Goal: Task Accomplishment & Management: Manage account settings

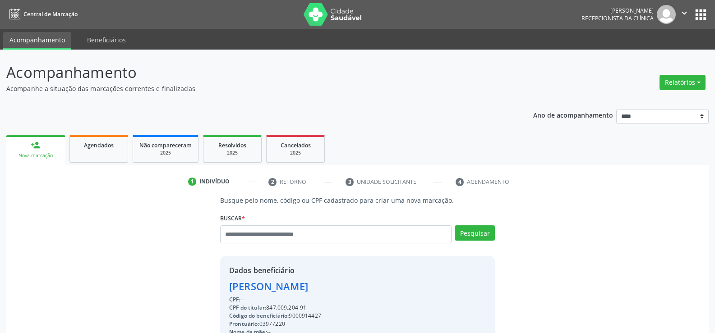
scroll to position [135, 0]
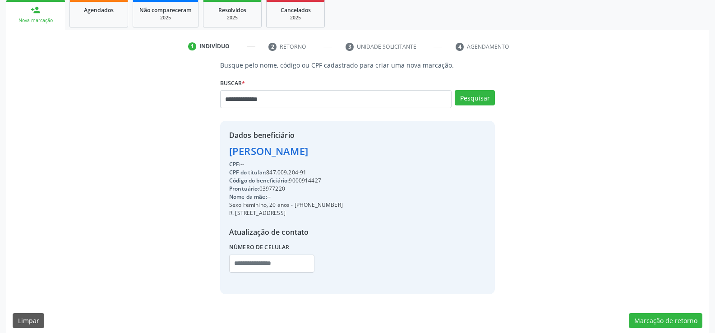
type input "**********"
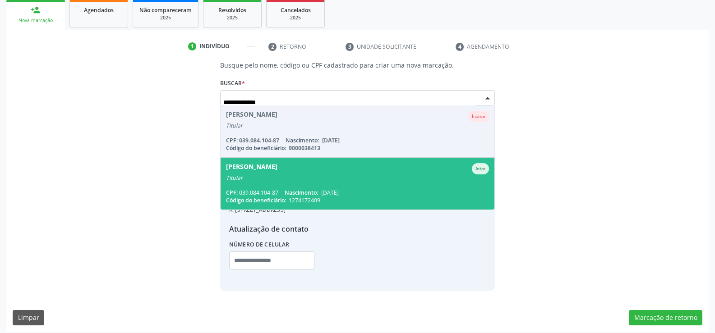
scroll to position [0, 0]
click at [281, 180] on div "Titular" at bounding box center [357, 178] width 263 height 7
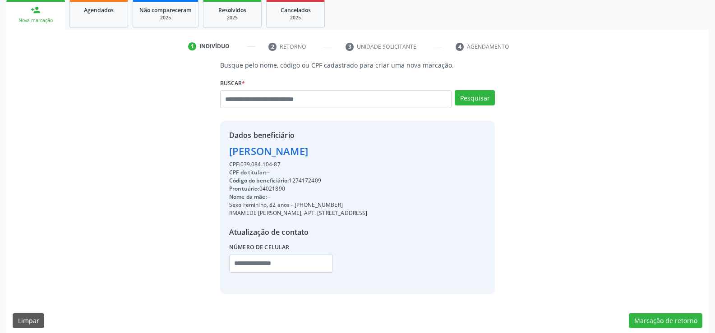
drag, startPoint x: 229, startPoint y: 148, endPoint x: 386, endPoint y: 152, distance: 157.5
click at [386, 152] on div "Dados beneficiário [PERSON_NAME] CPF: 039.084.104-87 CPF do titular: -- Código …" at bounding box center [357, 207] width 275 height 173
copy div "[PERSON_NAME]"
drag, startPoint x: 306, startPoint y: 204, endPoint x: 352, endPoint y: 204, distance: 46.5
click at [352, 204] on div "Sexo Feminino, 82 anos - [PHONE_NUMBER]" at bounding box center [298, 205] width 138 height 8
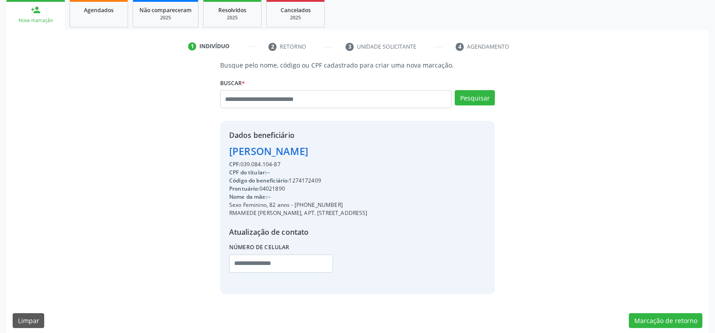
copy div "98101-8608"
click at [297, 101] on input "text" at bounding box center [335, 99] width 231 height 18
type input "**********"
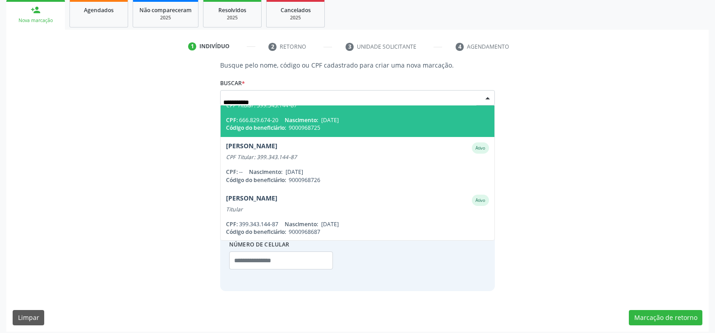
scroll to position [74, 0]
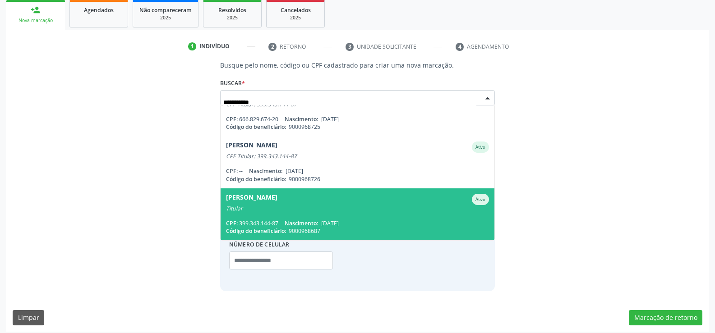
click at [280, 211] on div "Titular" at bounding box center [357, 208] width 263 height 7
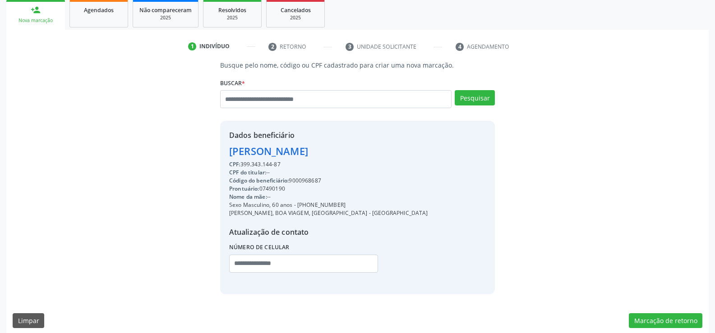
drag, startPoint x: 231, startPoint y: 152, endPoint x: 387, endPoint y: 152, distance: 155.6
click at [387, 152] on div "Dados beneficiário [PERSON_NAME] CPF: 399.343.144-87 CPF do titular: -- Código …" at bounding box center [357, 207] width 275 height 173
copy div "[PERSON_NAME]"
click at [107, 15] on link "Agendados" at bounding box center [98, 14] width 59 height 28
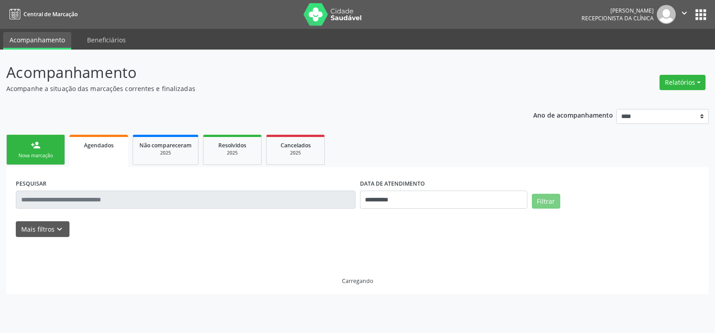
scroll to position [0, 0]
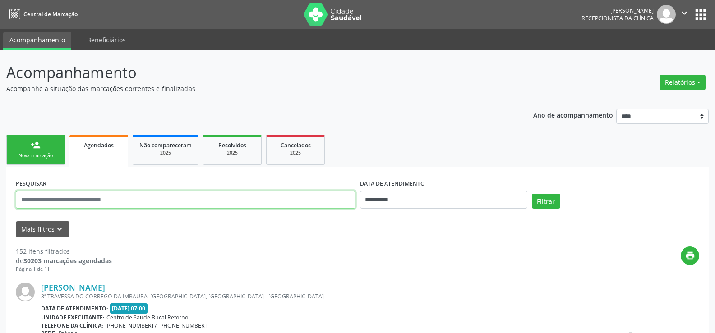
click at [62, 203] on input "text" at bounding box center [186, 200] width 340 height 18
paste input "**********"
type input "**********"
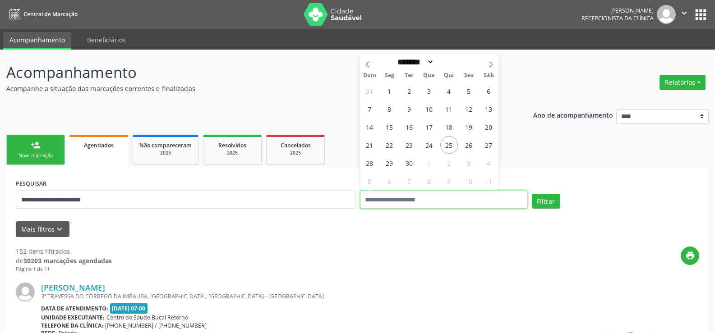
click at [532, 194] on button "Filtrar" at bounding box center [546, 201] width 28 height 15
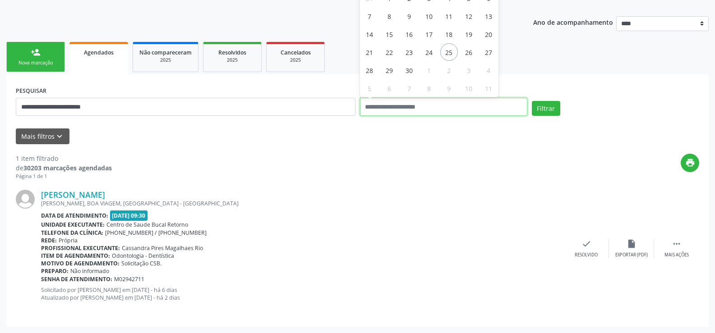
scroll to position [48, 0]
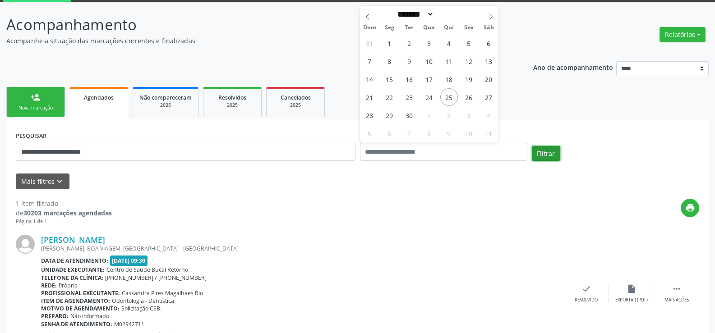
click at [544, 153] on button "Filtrar" at bounding box center [546, 153] width 28 height 15
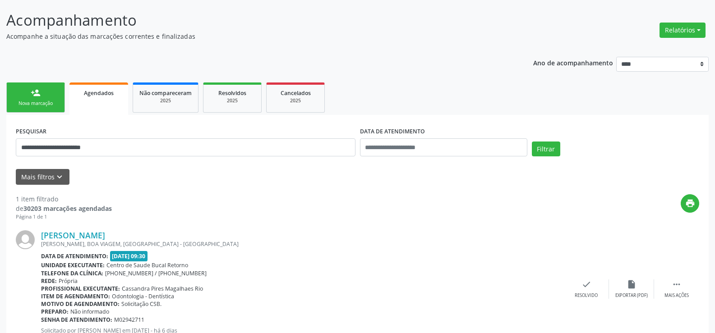
scroll to position [0, 0]
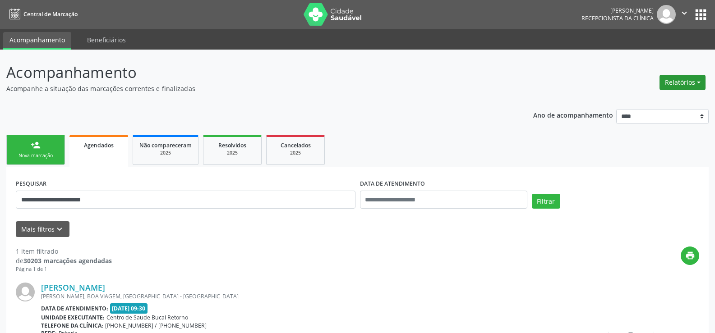
click at [674, 81] on button "Relatórios" at bounding box center [683, 82] width 46 height 15
click at [641, 100] on link "Agendamentos" at bounding box center [657, 102] width 97 height 13
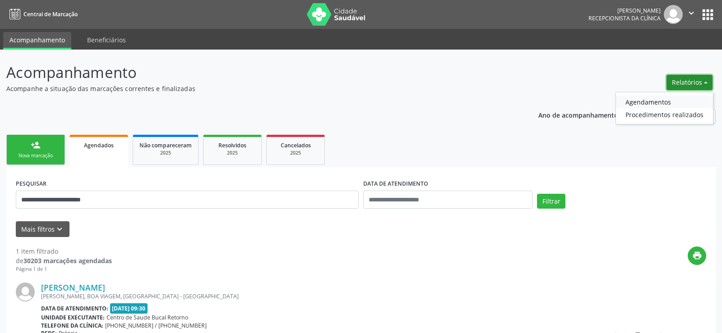
select select "*"
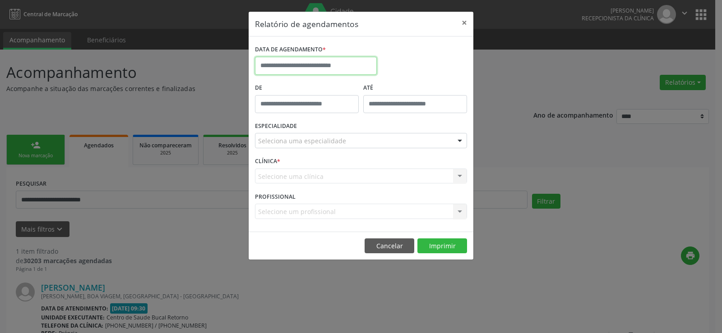
click at [321, 68] on input "text" at bounding box center [316, 66] width 122 height 18
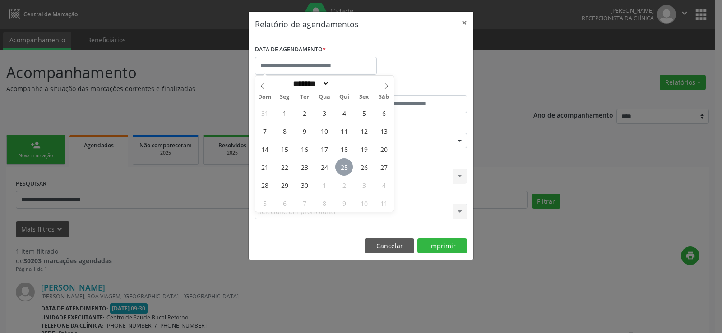
click at [341, 168] on span "25" at bounding box center [344, 167] width 18 height 18
type input "**********"
click at [341, 168] on span "25" at bounding box center [344, 167] width 18 height 18
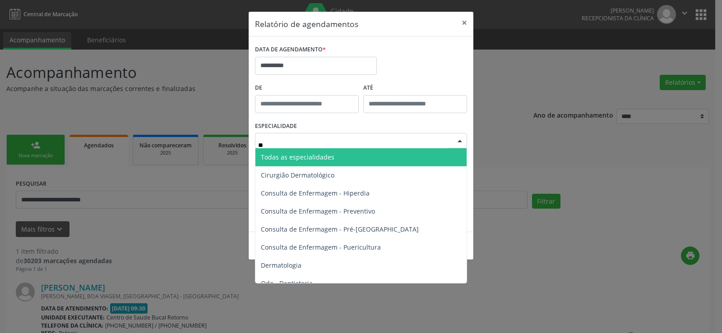
type input "***"
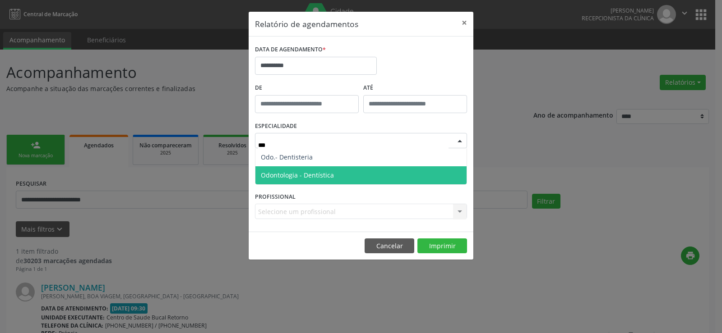
click at [316, 179] on span "Odontologia - Dentística" at bounding box center [297, 175] width 73 height 9
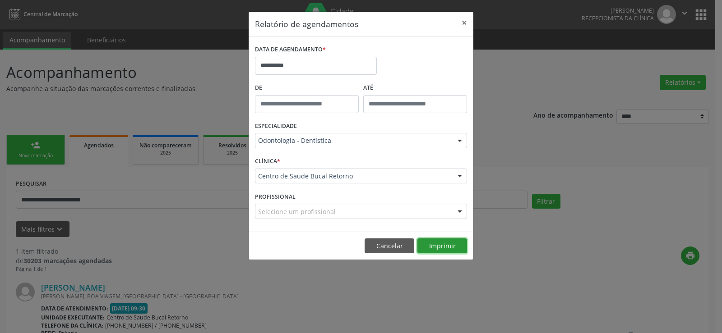
click at [446, 249] on button "Imprimir" at bounding box center [442, 246] width 50 height 15
click at [466, 20] on button "×" at bounding box center [464, 23] width 18 height 22
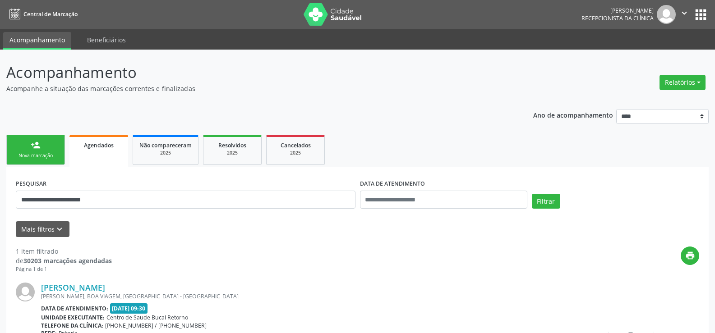
click at [36, 154] on div "Nova marcação" at bounding box center [35, 155] width 45 height 7
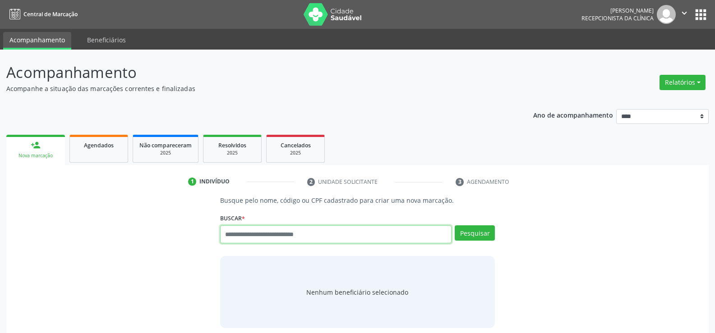
click at [312, 233] on input "text" at bounding box center [335, 235] width 231 height 18
type input "**********"
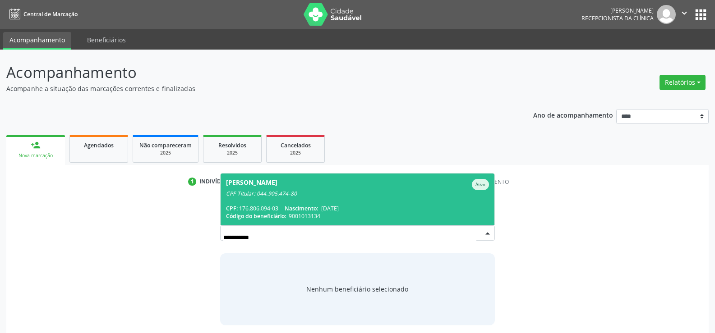
click at [310, 199] on span "[PERSON_NAME] CPF Titular: 044.905.474-80 CPF: 176.806.094-03 Nascimento: [DATE…" at bounding box center [358, 200] width 274 height 52
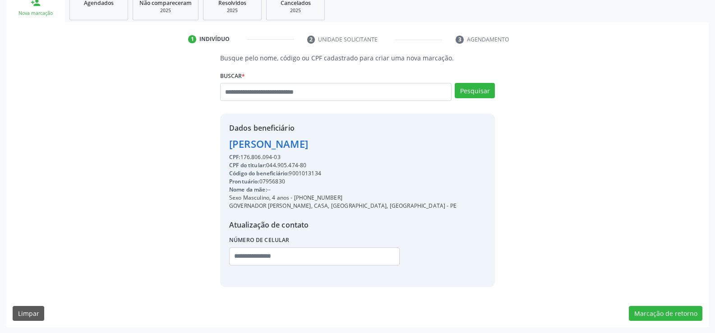
scroll to position [143, 0]
drag, startPoint x: 230, startPoint y: 145, endPoint x: 330, endPoint y: 159, distance: 100.7
click at [330, 159] on div "Dados beneficiário [PERSON_NAME] CPF: 176.806.094-03 CPF do titular: 044.905.47…" at bounding box center [342, 199] width 227 height 155
copy div "[PERSON_NAME] CPF: 176.806.094-03"
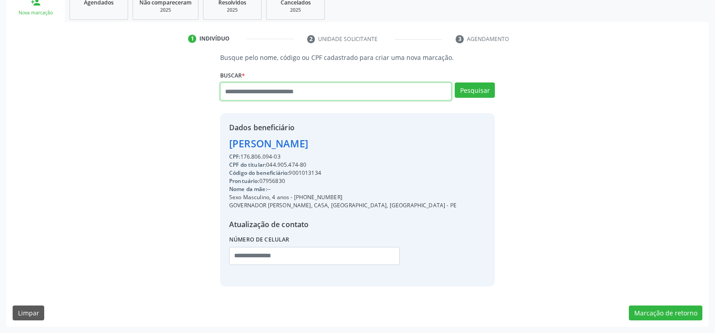
click at [335, 92] on input "text" at bounding box center [335, 92] width 231 height 18
paste input "**********"
type input "**********"
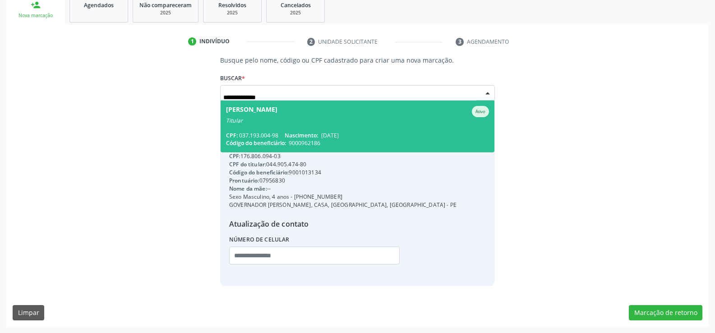
scroll to position [140, 0]
click at [318, 122] on div "Titular" at bounding box center [357, 120] width 263 height 7
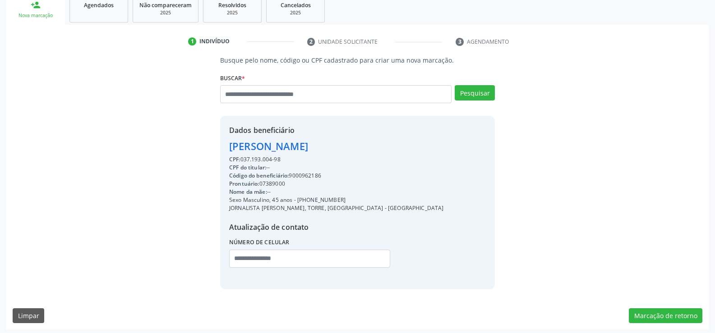
drag, startPoint x: 231, startPoint y: 142, endPoint x: 440, endPoint y: 146, distance: 209.8
click at [440, 146] on div "Dados beneficiário [PERSON_NAME] CPF: 037.193.004-98 CPF do titular: -- Código …" at bounding box center [357, 202] width 275 height 173
copy div "[PERSON_NAME]"
drag, startPoint x: 309, startPoint y: 198, endPoint x: 373, endPoint y: 199, distance: 64.5
click at [373, 199] on div "Sexo Masculino, 45 anos - [PHONE_NUMBER]" at bounding box center [336, 200] width 215 height 8
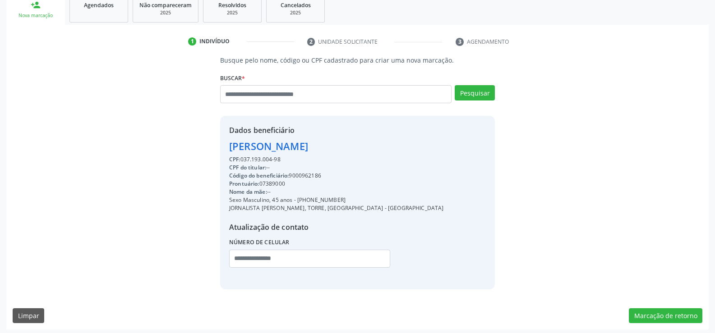
copy div "98711-8835"
click at [378, 210] on div "JORNALISTA [PERSON_NAME], TORRE, [GEOGRAPHIC_DATA] - [GEOGRAPHIC_DATA]" at bounding box center [336, 208] width 215 height 8
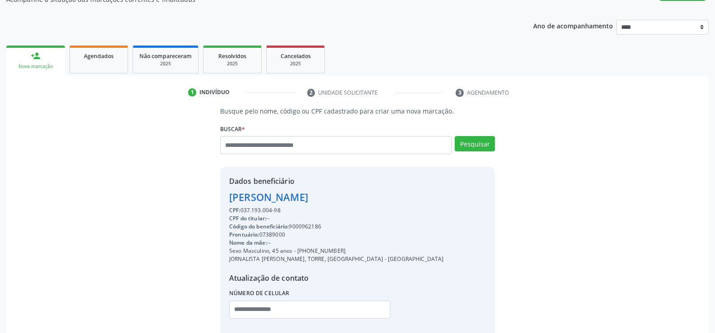
scroll to position [5, 0]
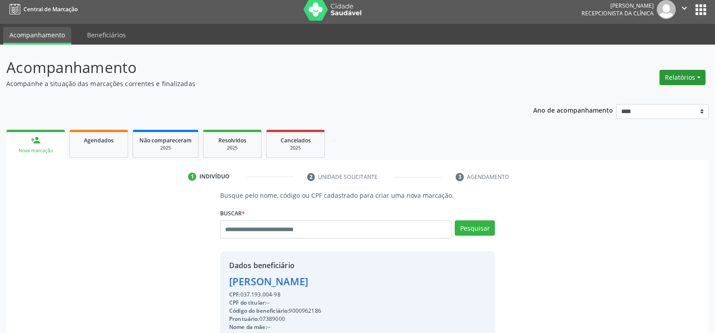
click at [676, 78] on button "Relatórios" at bounding box center [683, 77] width 46 height 15
click at [652, 102] on link "Agendamentos" at bounding box center [657, 97] width 97 height 13
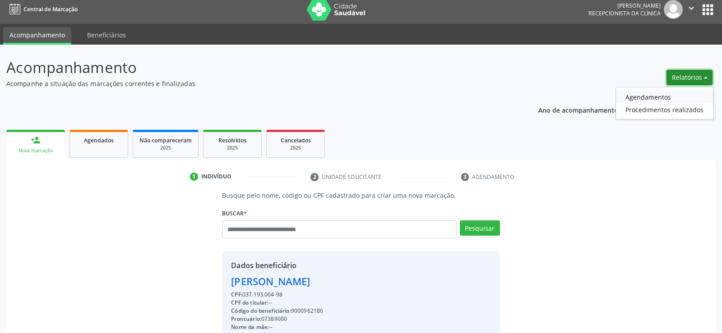
select select "*"
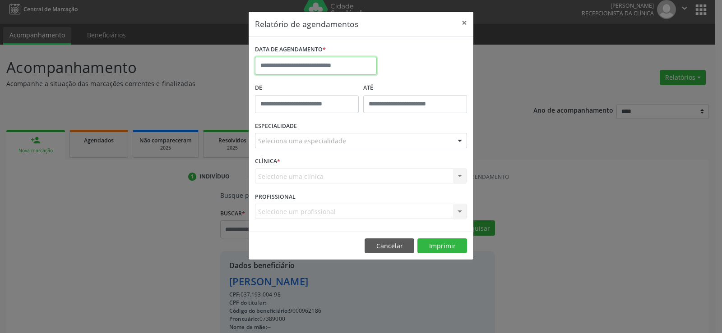
click at [293, 68] on input "text" at bounding box center [316, 66] width 122 height 18
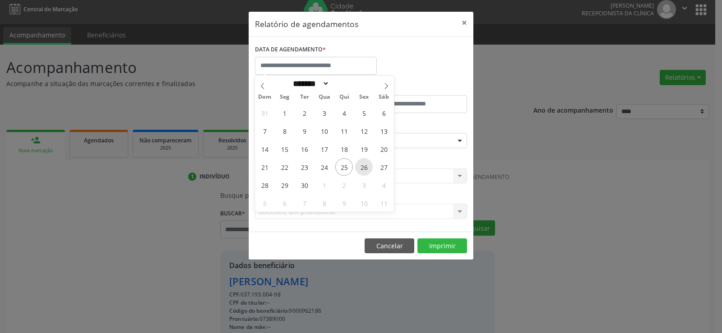
click at [365, 168] on span "26" at bounding box center [364, 167] width 18 height 18
type input "**********"
click at [365, 168] on span "26" at bounding box center [364, 167] width 18 height 18
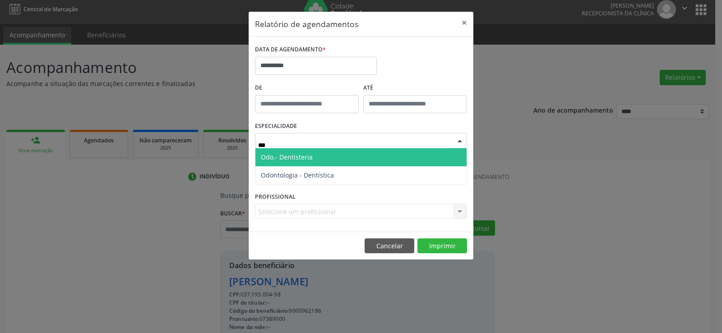
type input "****"
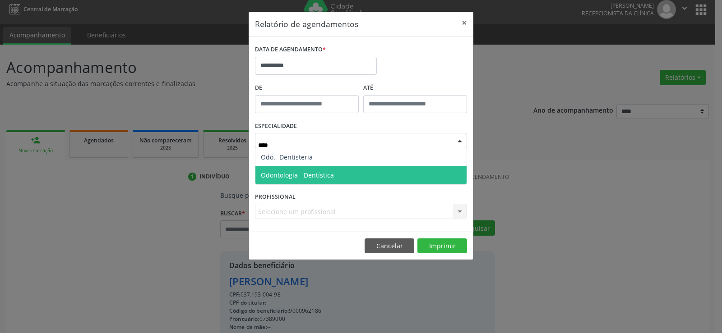
click at [315, 171] on span "Odontologia - Dentística" at bounding box center [297, 175] width 73 height 9
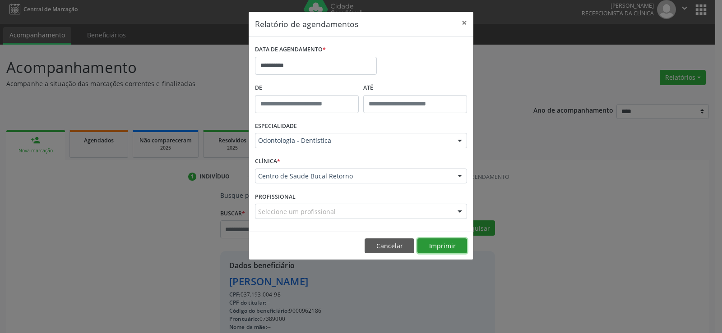
click at [445, 249] on button "Imprimir" at bounding box center [442, 246] width 50 height 15
click at [462, 20] on button "×" at bounding box center [464, 23] width 18 height 22
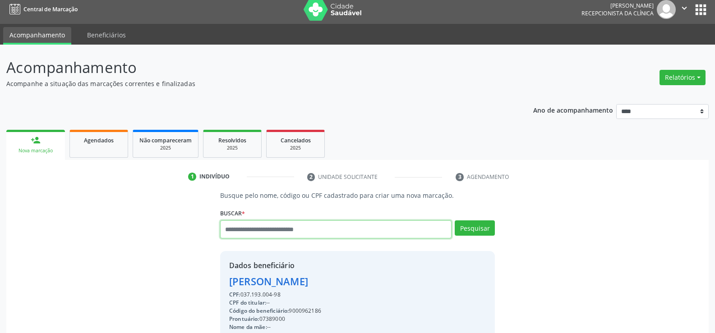
click at [277, 231] on input "text" at bounding box center [335, 230] width 231 height 18
click at [282, 233] on input "text" at bounding box center [335, 230] width 231 height 18
paste input "**********"
type input "**********"
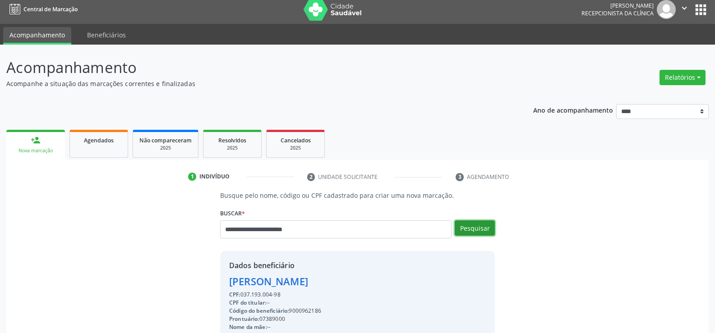
click at [478, 226] on button "Pesquisar" at bounding box center [475, 228] width 40 height 15
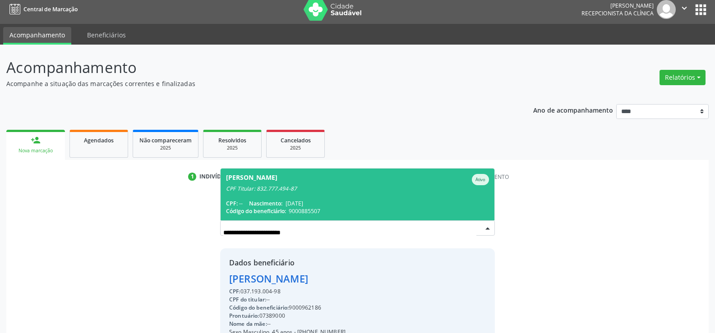
click at [332, 200] on div "CPF: -- Nascimento: [DATE]" at bounding box center [357, 204] width 263 height 8
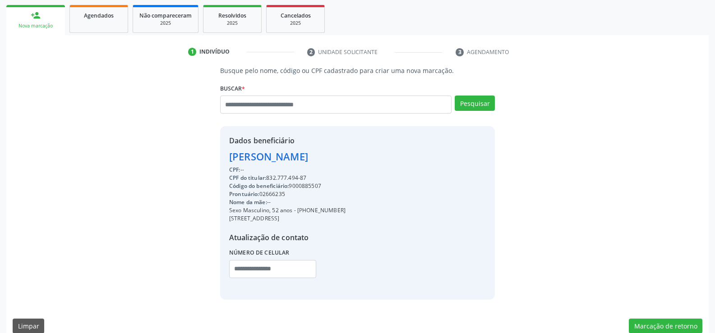
scroll to position [143, 0]
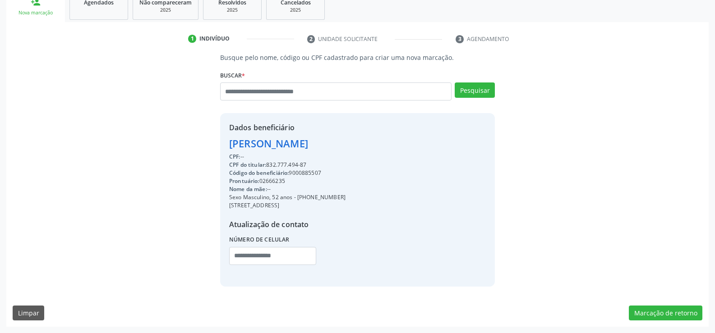
drag, startPoint x: 231, startPoint y: 143, endPoint x: 427, endPoint y: 140, distance: 196.2
click at [427, 140] on div "Dados beneficiário [PERSON_NAME] CPF: -- CPF do titular: 832.777.494-87 Código …" at bounding box center [357, 199] width 275 height 173
copy div "[PERSON_NAME]"
drag, startPoint x: 268, startPoint y: 165, endPoint x: 349, endPoint y: 168, distance: 80.3
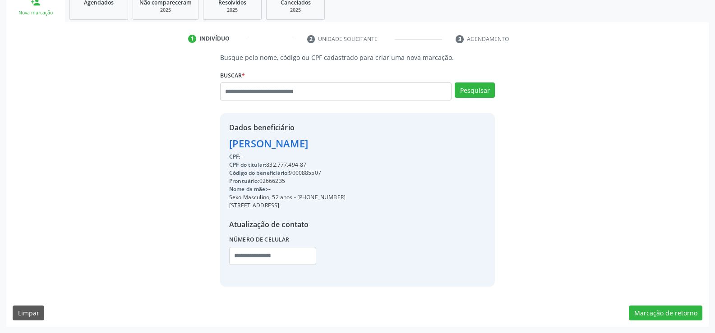
click at [346, 168] on div "CPF do titular: 832.777.494-87" at bounding box center [287, 165] width 116 height 8
copy div "832.777.494-87"
drag, startPoint x: 306, startPoint y: 197, endPoint x: 363, endPoint y: 196, distance: 56.8
click at [346, 196] on div "Sexo Masculino, 52 anos - [PHONE_NUMBER]" at bounding box center [287, 198] width 116 height 8
copy div "98694-2253"
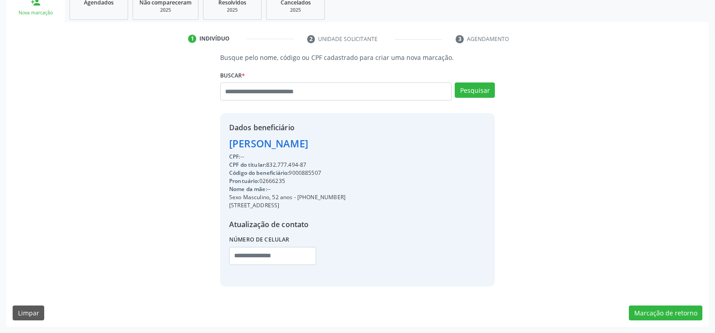
click at [226, 145] on div "Dados beneficiário [PERSON_NAME] CPF: -- CPF do titular: 832.777.494-87 Código …" at bounding box center [357, 199] width 275 height 173
drag, startPoint x: 231, startPoint y: 144, endPoint x: 385, endPoint y: 148, distance: 153.4
click at [346, 148] on div "[PERSON_NAME]" at bounding box center [287, 143] width 116 height 15
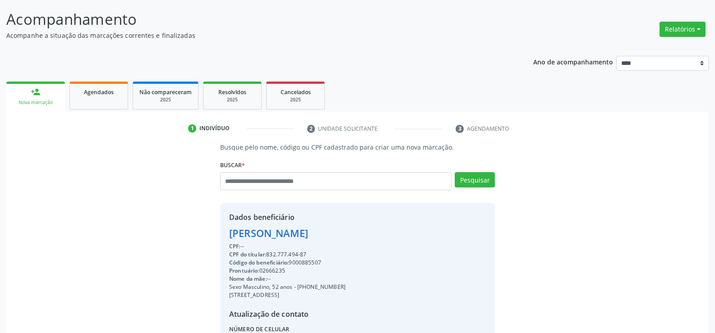
scroll to position [53, 0]
click at [103, 102] on link "Agendados" at bounding box center [98, 96] width 59 height 28
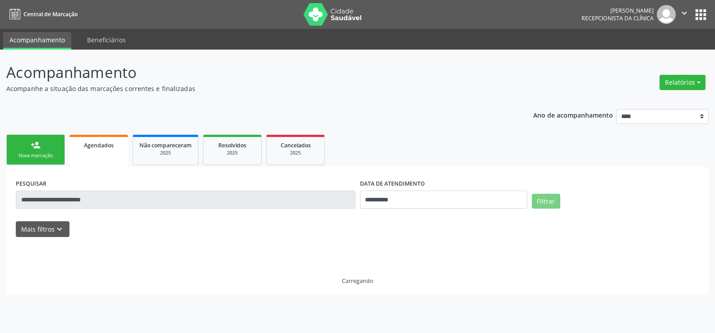
scroll to position [0, 0]
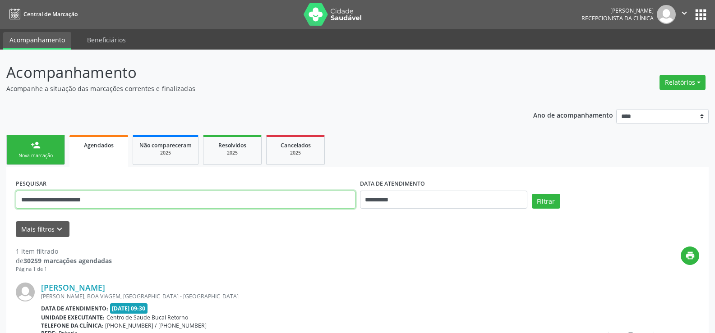
click at [56, 201] on input "**********" at bounding box center [186, 200] width 340 height 18
click at [56, 202] on input "**********" at bounding box center [186, 200] width 340 height 18
paste input "text"
type input "**********"
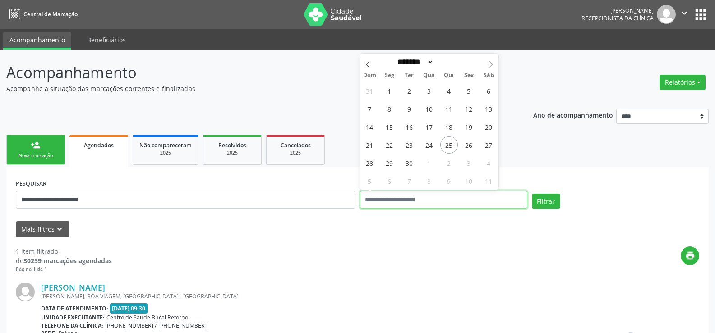
click at [532, 194] on button "Filtrar" at bounding box center [546, 201] width 28 height 15
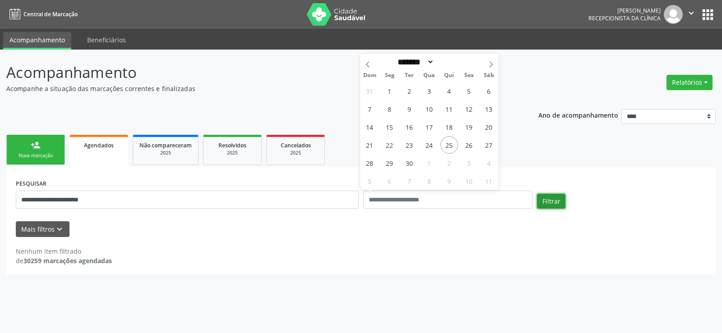
click at [555, 198] on button "Filtrar" at bounding box center [551, 201] width 28 height 15
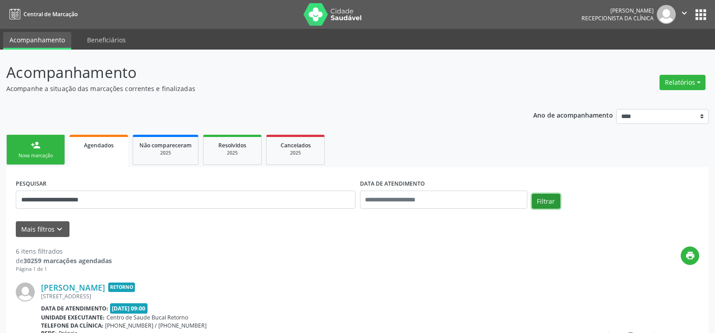
click at [555, 198] on button "Filtrar" at bounding box center [546, 201] width 28 height 15
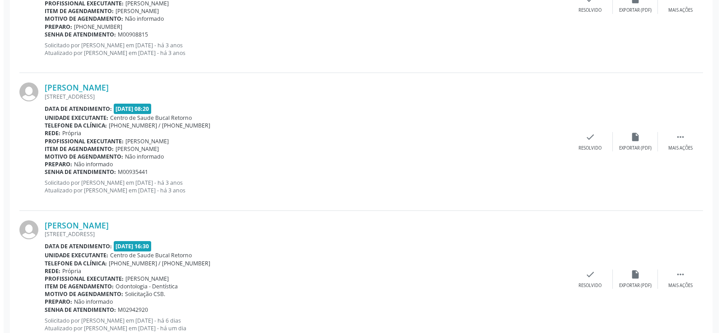
scroll to position [782, 0]
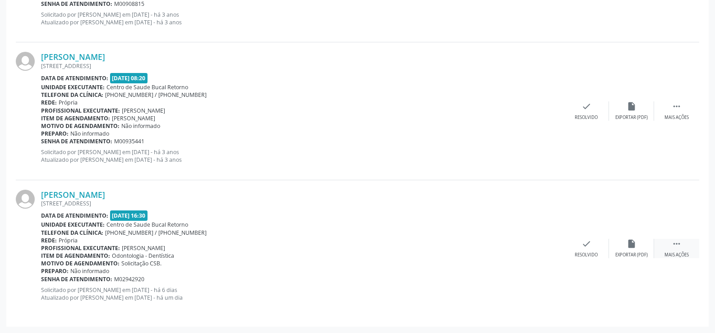
click at [681, 252] on div "Mais ações" at bounding box center [676, 255] width 24 height 6
click at [587, 251] on div "cancel Cancelar" at bounding box center [586, 248] width 45 height 19
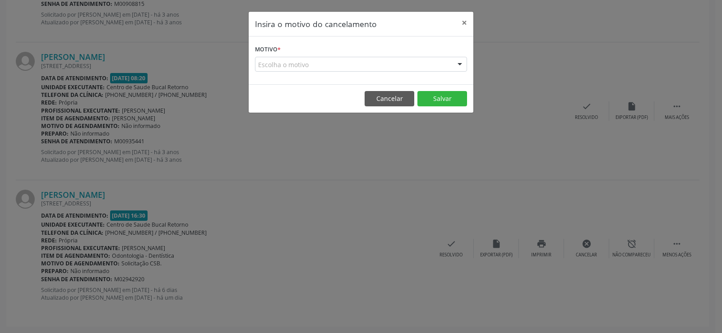
click at [381, 66] on div "Escolha o motivo" at bounding box center [361, 64] width 212 height 15
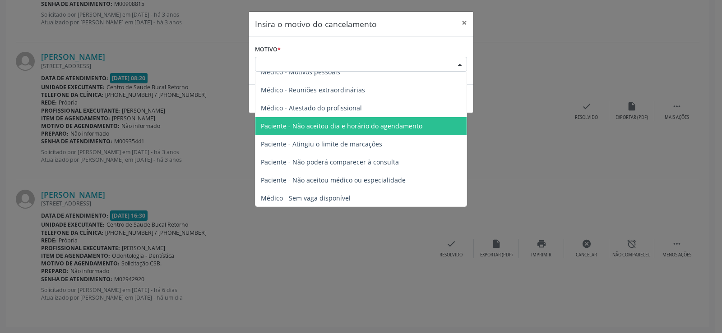
scroll to position [46, 0]
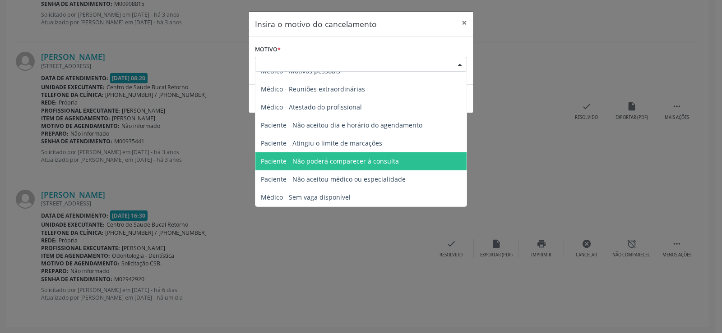
click at [399, 163] on span "Paciente - Não poderá comparecer à consulta" at bounding box center [360, 161] width 211 height 18
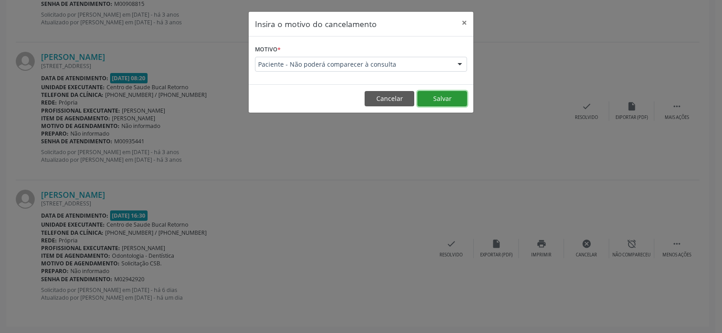
click at [443, 93] on button "Salvar" at bounding box center [442, 98] width 50 height 15
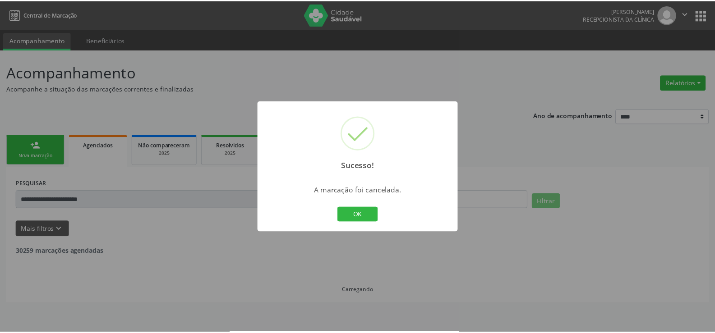
scroll to position [0, 0]
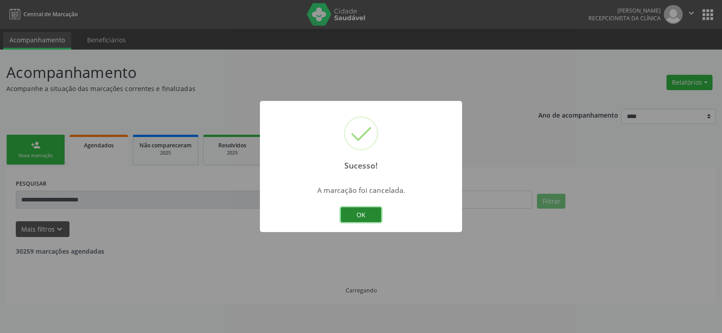
click at [367, 217] on button "OK" at bounding box center [361, 215] width 41 height 15
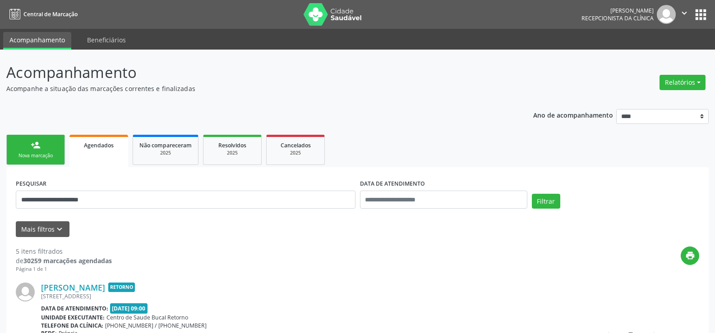
click at [20, 161] on link "person_add Nova marcação" at bounding box center [35, 150] width 59 height 30
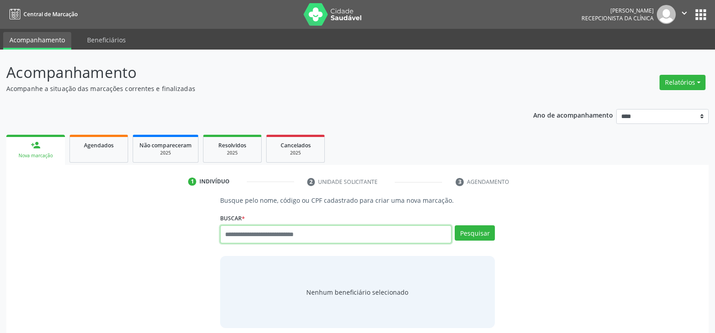
click at [298, 238] on input "text" at bounding box center [335, 235] width 231 height 18
paste input "**********"
type input "**********"
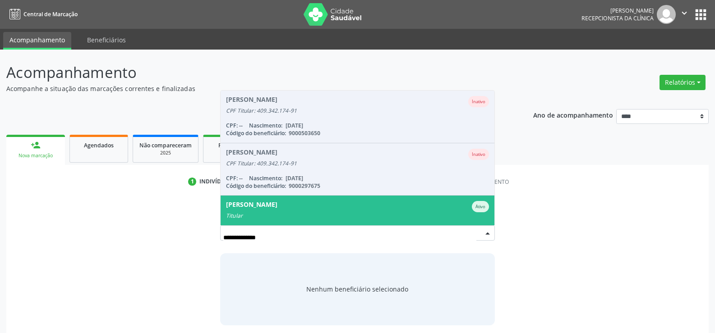
scroll to position [22, 0]
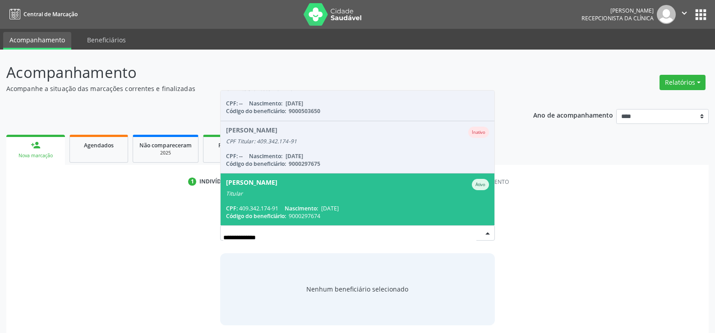
click at [309, 205] on span "Nascimento:" at bounding box center [301, 209] width 33 height 8
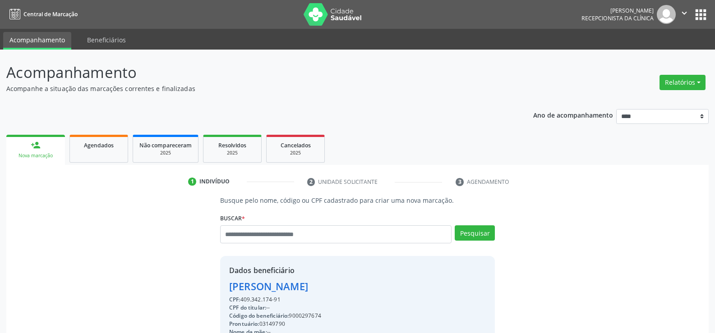
drag, startPoint x: 233, startPoint y: 286, endPoint x: 408, endPoint y: 290, distance: 175.1
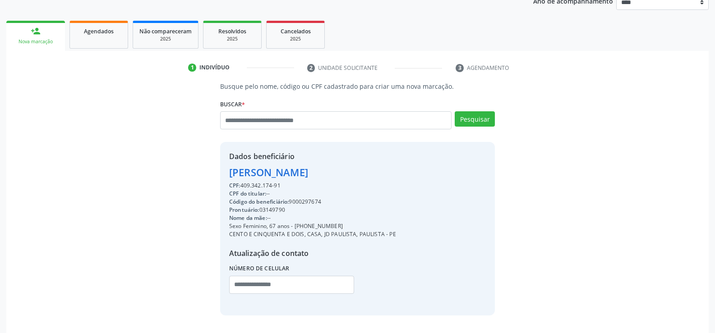
scroll to position [143, 0]
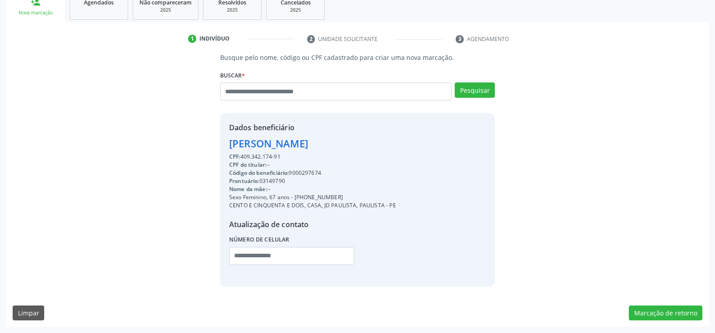
drag, startPoint x: 306, startPoint y: 194, endPoint x: 359, endPoint y: 194, distance: 52.8
click at [359, 194] on div "Sexo Feminino, 67 anos - [PHONE_NUMBER]" at bounding box center [312, 198] width 167 height 8
click at [274, 92] on input "text" at bounding box center [335, 92] width 231 height 18
paste input "**********"
type input "**********"
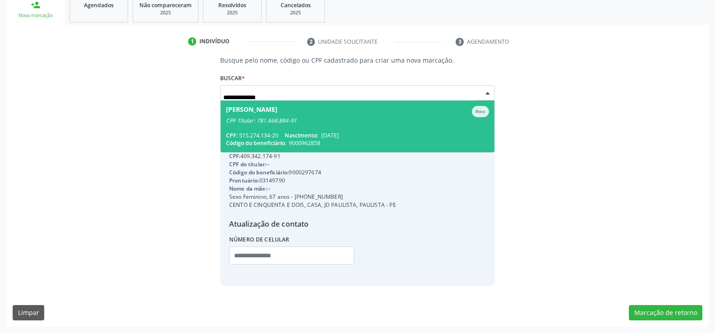
scroll to position [0, 0]
click at [272, 118] on div "CPF Titular: 781.668.884-91" at bounding box center [357, 120] width 263 height 7
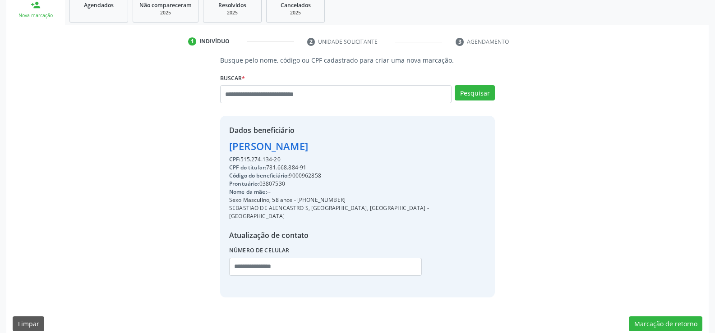
drag, startPoint x: 231, startPoint y: 147, endPoint x: 382, endPoint y: 146, distance: 151.1
click at [382, 146] on div "Dados beneficiário [PERSON_NAME] CPF: 515.274.134-20 CPF do titular: 781.668.88…" at bounding box center [357, 206] width 275 height 181
click at [375, 147] on div "Dados beneficiário [PERSON_NAME] CPF: 515.274.134-20 CPF do titular: 781.668.88…" at bounding box center [357, 206] width 275 height 181
drag, startPoint x: 229, startPoint y: 146, endPoint x: 387, endPoint y: 146, distance: 157.4
click at [387, 146] on div "Dados beneficiário [PERSON_NAME] CPF: 515.274.134-20 CPF do titular: 781.668.88…" at bounding box center [357, 206] width 275 height 181
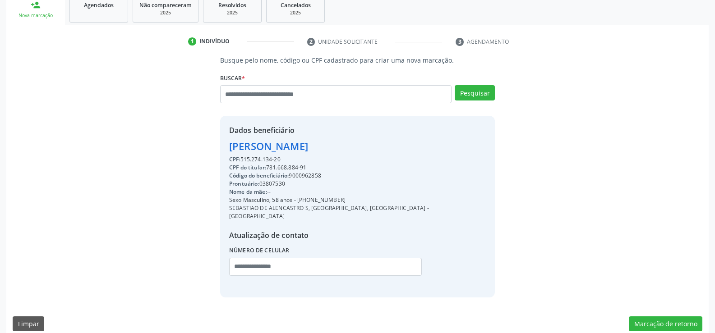
drag, startPoint x: 307, startPoint y: 200, endPoint x: 373, endPoint y: 198, distance: 65.4
click at [373, 198] on div "Dados beneficiário [PERSON_NAME] CPF: 515.274.134-20 CPF do titular: 781.668.88…" at bounding box center [357, 206] width 275 height 181
click at [254, 93] on input "text" at bounding box center [335, 94] width 231 height 18
paste input "**********"
type input "**********"
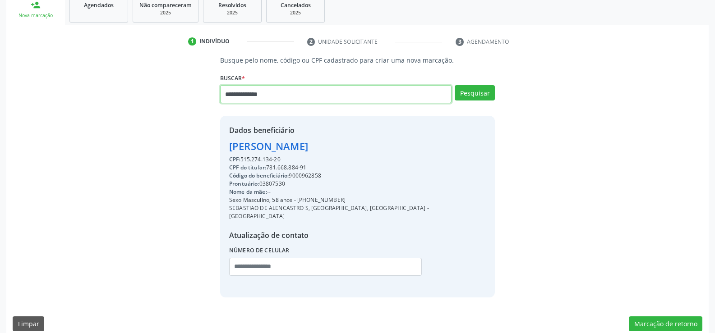
type input "**********"
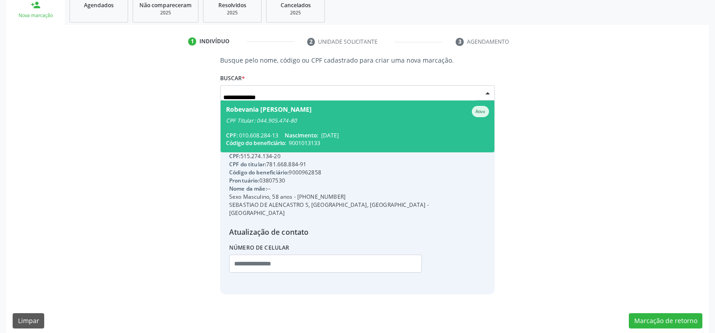
click at [254, 134] on div "CPF: 010.608.284-13 Nascimento: [DATE]" at bounding box center [357, 136] width 263 height 8
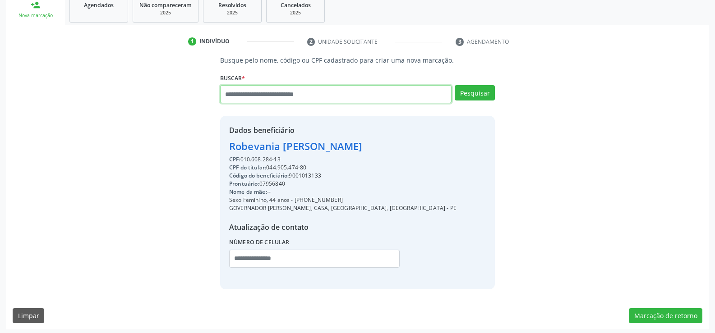
click at [269, 99] on input "text" at bounding box center [335, 94] width 231 height 18
paste input "**********"
type input "**********"
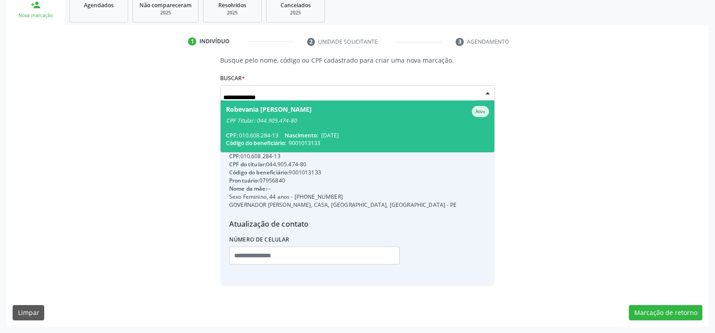
click at [290, 125] on span "Robevania [PERSON_NAME] CPF Titular: 044.905.474-80 CPF: 010.608.284-13 Nascime…" at bounding box center [358, 127] width 274 height 52
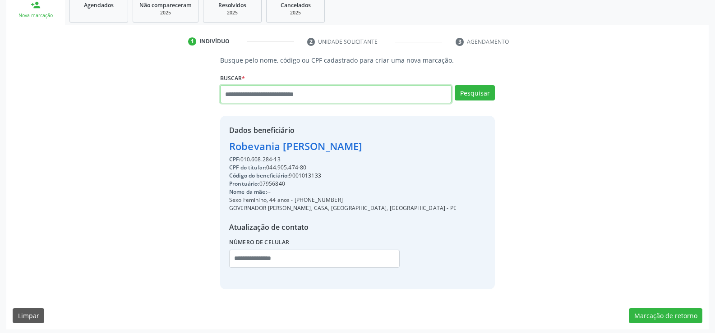
click at [290, 96] on input "text" at bounding box center [335, 94] width 231 height 18
paste input "**********"
type input "**********"
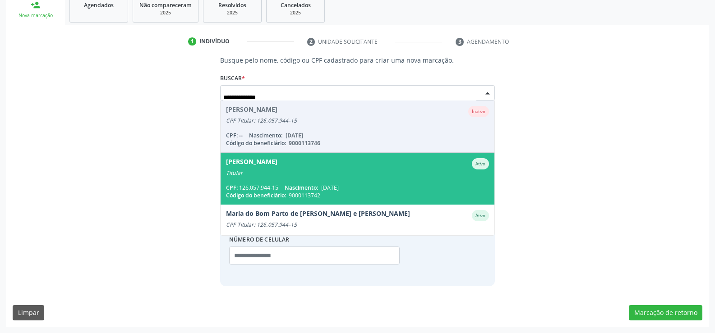
click at [316, 184] on span "Nascimento:" at bounding box center [301, 188] width 33 height 8
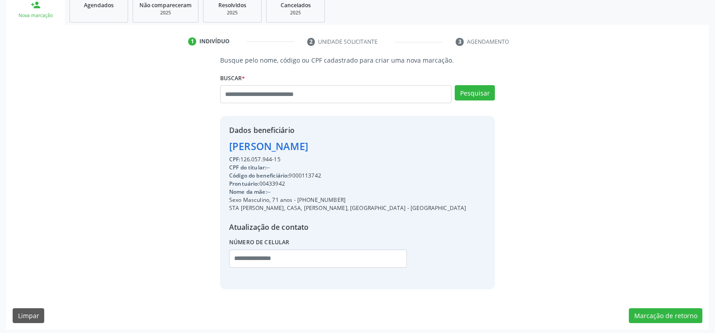
drag, startPoint x: 229, startPoint y: 144, endPoint x: 397, endPoint y: 147, distance: 167.4
click at [397, 147] on div "Dados beneficiário [PERSON_NAME] CPF: 126.057.944-15 CPF do titular: -- Código …" at bounding box center [357, 202] width 275 height 173
drag, startPoint x: 309, startPoint y: 199, endPoint x: 363, endPoint y: 201, distance: 54.2
click at [363, 201] on div "Sexo Masculino, 71 anos - [PHONE_NUMBER]" at bounding box center [347, 200] width 237 height 8
click at [254, 88] on input "text" at bounding box center [335, 94] width 231 height 18
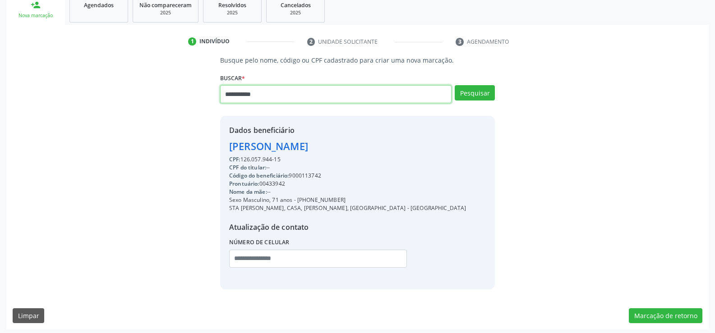
type input "**********"
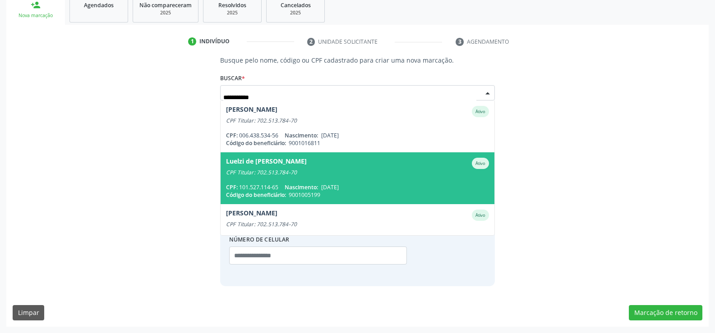
click at [279, 166] on div "Luelzi de [PERSON_NAME]" at bounding box center [266, 163] width 81 height 11
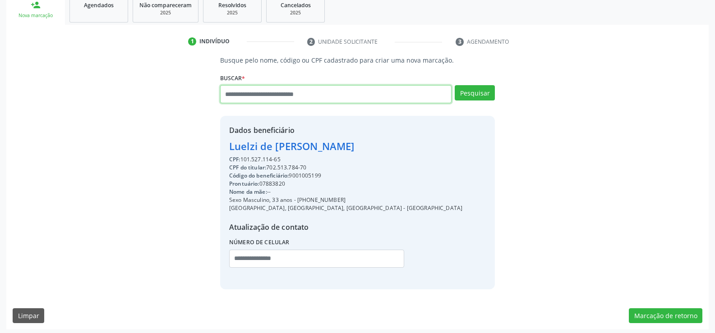
click at [276, 99] on input "text" at bounding box center [335, 94] width 231 height 18
paste input "**********"
type input "**********"
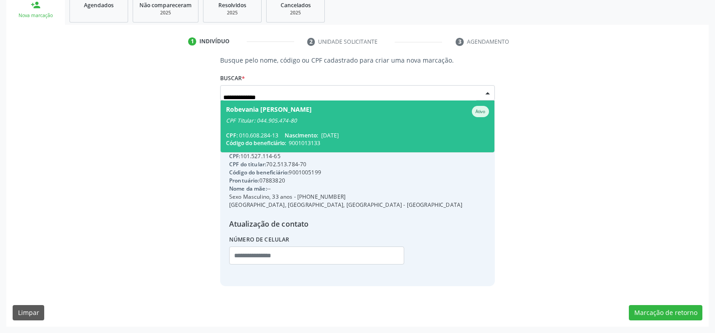
click at [310, 136] on span "Nascimento:" at bounding box center [301, 136] width 33 height 8
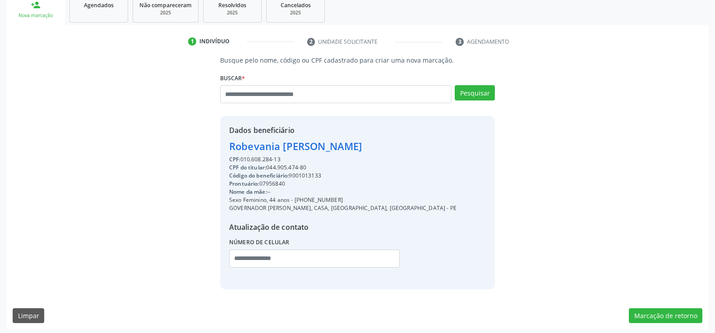
drag, startPoint x: 229, startPoint y: 145, endPoint x: 456, endPoint y: 145, distance: 227.4
click at [456, 145] on div "Dados beneficiário [PERSON_NAME] CPF: 010.608.284-13 CPF do titular: 044.905.47…" at bounding box center [357, 202] width 275 height 173
drag, startPoint x: 306, startPoint y: 200, endPoint x: 372, endPoint y: 198, distance: 65.9
click at [372, 198] on div "Sexo Feminino, 44 anos - [PHONE_NUMBER]" at bounding box center [342, 200] width 227 height 8
click at [242, 100] on input "text" at bounding box center [335, 94] width 231 height 18
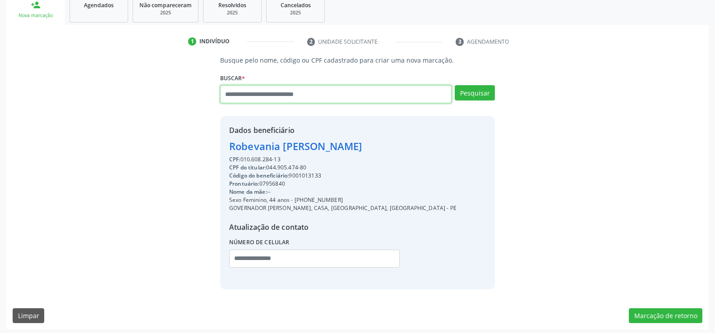
paste input "**********"
type input "**********"
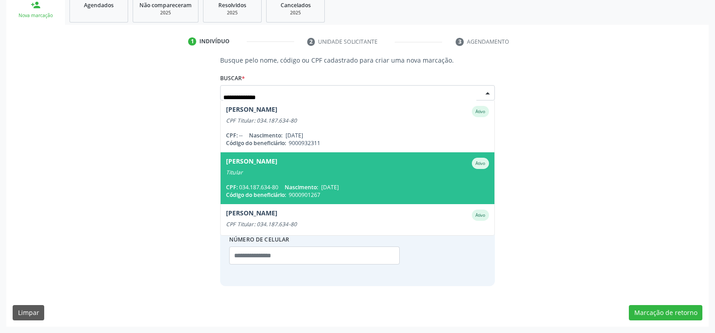
click at [309, 188] on span "Nascimento:" at bounding box center [301, 188] width 33 height 8
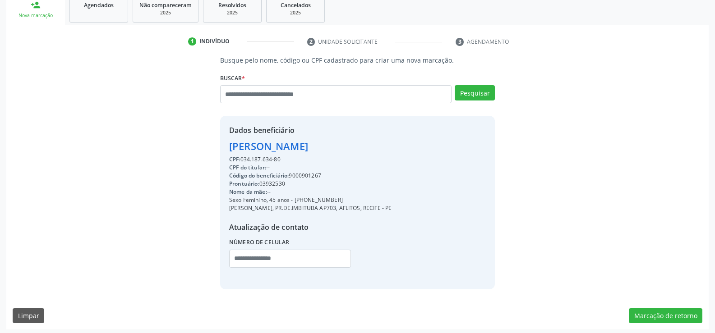
drag, startPoint x: 231, startPoint y: 145, endPoint x: 469, endPoint y: 148, distance: 238.2
click at [469, 148] on div "Dados beneficiário [PERSON_NAME] CPF: 034.187.634-80 CPF do titular: -- Código …" at bounding box center [357, 202] width 275 height 173
drag, startPoint x: 306, startPoint y: 201, endPoint x: 381, endPoint y: 200, distance: 74.9
click at [381, 200] on div "Sexo Feminino, 45 anos - [PHONE_NUMBER]" at bounding box center [310, 200] width 163 height 8
